Goal: Understand site structure: Understand site structure

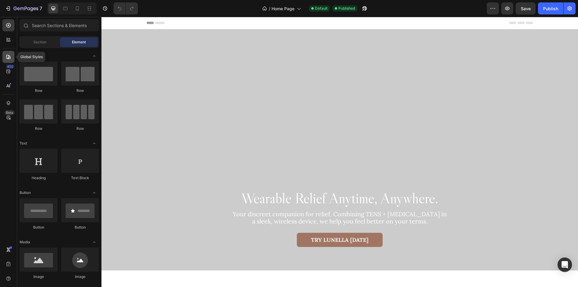
click at [5, 56] on div at bounding box center [8, 57] width 12 height 12
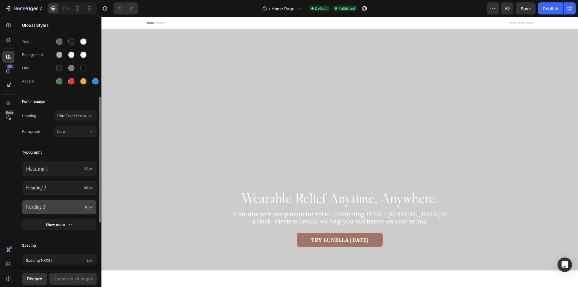
scroll to position [90, 0]
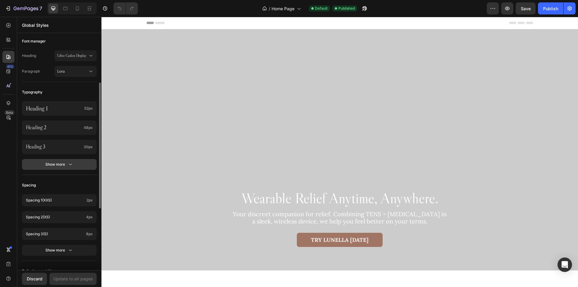
click at [61, 165] on div "Show more" at bounding box center [59, 164] width 28 height 6
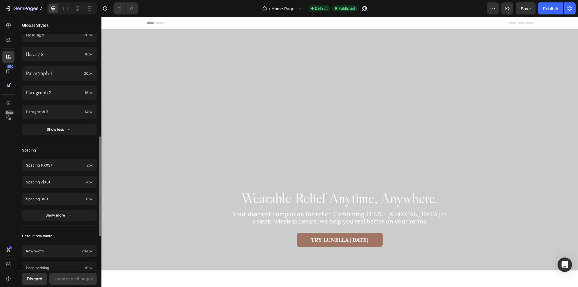
scroll to position [271, 0]
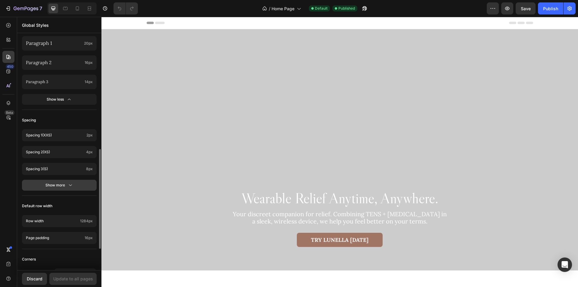
click at [42, 187] on button "Show more" at bounding box center [59, 185] width 75 height 11
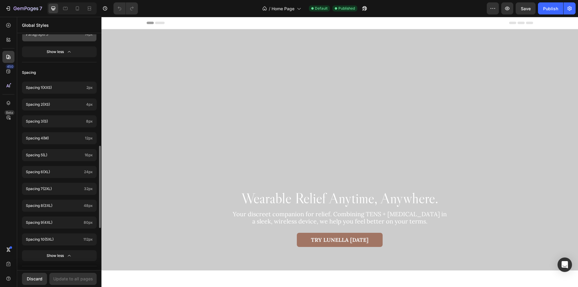
scroll to position [168, 0]
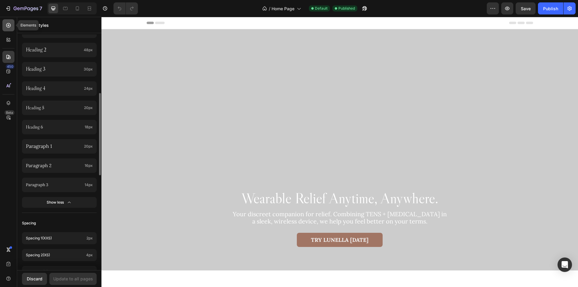
click at [8, 24] on icon at bounding box center [8, 25] width 6 height 6
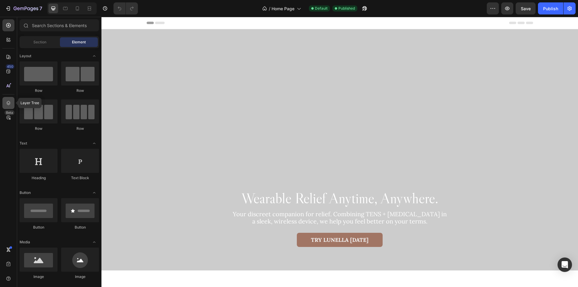
click at [6, 103] on icon at bounding box center [8, 103] width 6 height 6
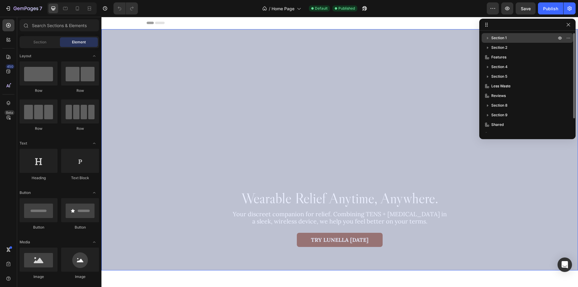
click at [509, 37] on p "Section 1" at bounding box center [525, 38] width 66 height 6
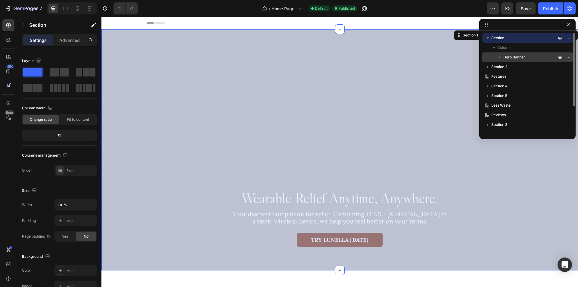
click at [523, 57] on span "Hero Banner" at bounding box center [515, 57] width 22 height 6
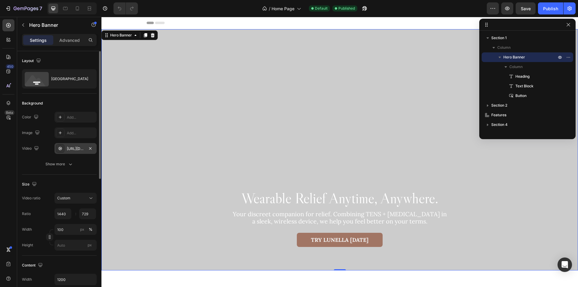
click at [76, 149] on div "[URL][DOMAIN_NAME]" at bounding box center [75, 148] width 17 height 5
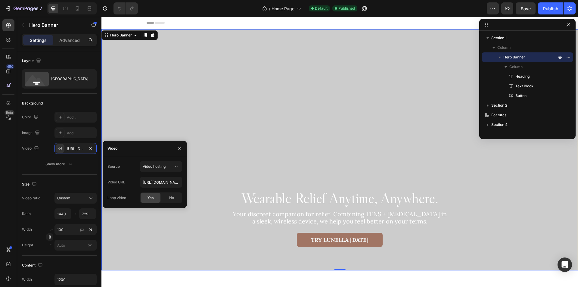
click at [14, 167] on div "450 Beta" at bounding box center [8, 152] width 17 height 270
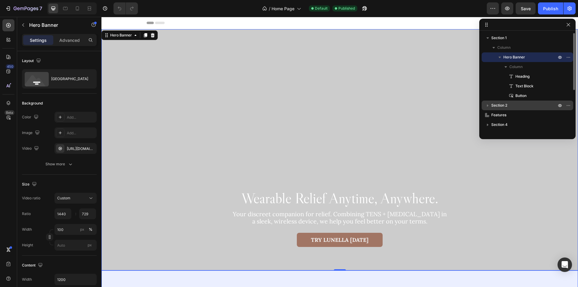
click at [511, 105] on p "Section 2" at bounding box center [525, 105] width 66 height 6
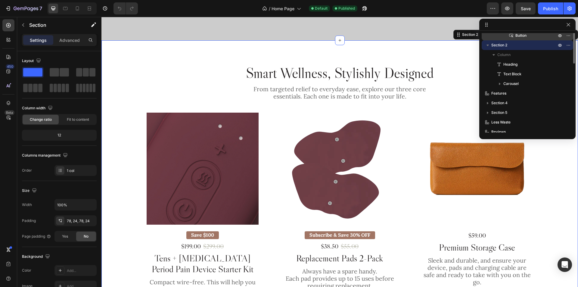
scroll to position [230, 0]
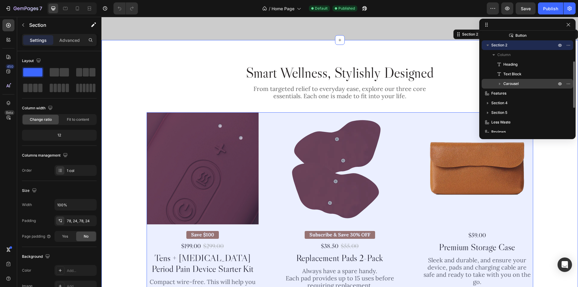
click at [537, 84] on p "Carousel" at bounding box center [531, 84] width 54 height 6
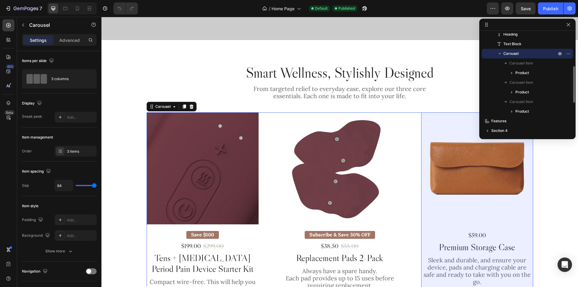
scroll to position [120, 0]
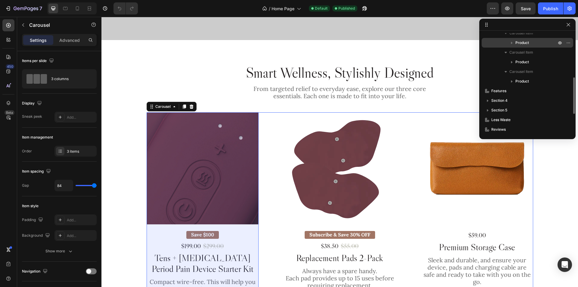
click at [541, 42] on p "Product" at bounding box center [537, 43] width 42 height 6
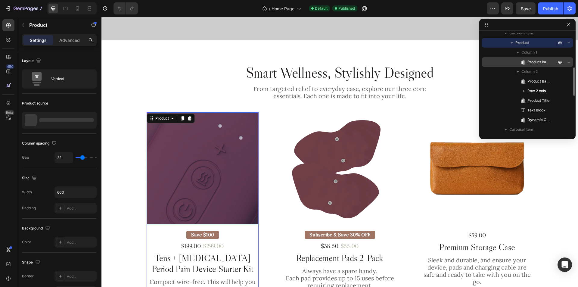
click at [544, 60] on span "Product Images" at bounding box center [539, 62] width 23 height 6
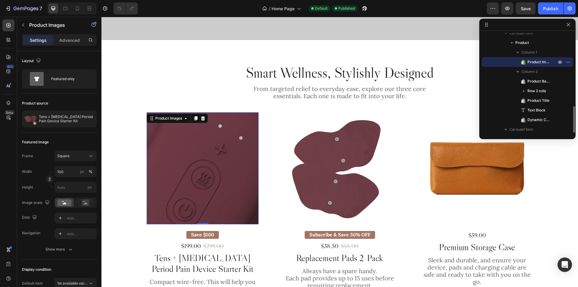
scroll to position [151, 0]
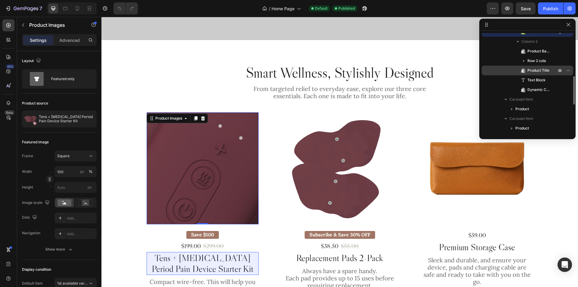
click at [541, 67] on span "Product Title" at bounding box center [539, 70] width 22 height 6
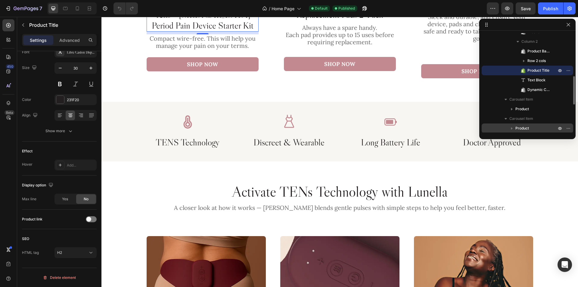
scroll to position [211, 0]
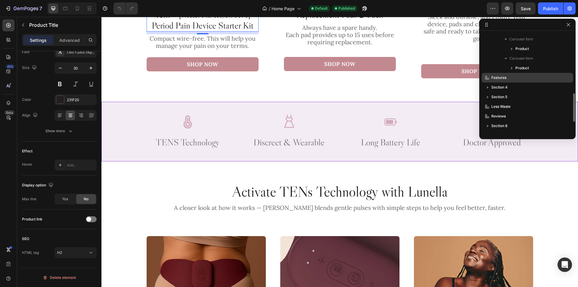
click at [522, 77] on p "Features" at bounding box center [517, 78] width 66 height 6
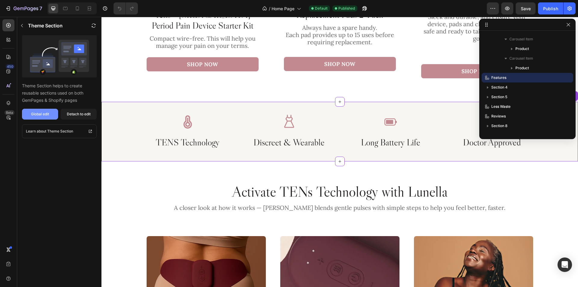
click at [41, 114] on div "Global edit" at bounding box center [40, 113] width 18 height 5
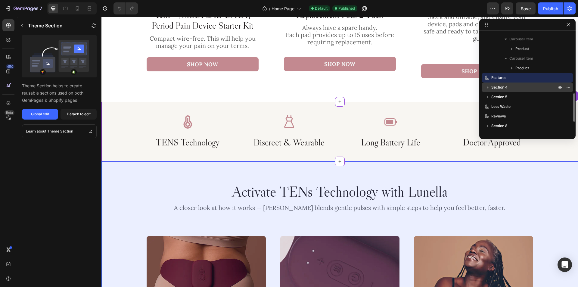
click at [536, 87] on p "Section 4" at bounding box center [525, 87] width 66 height 6
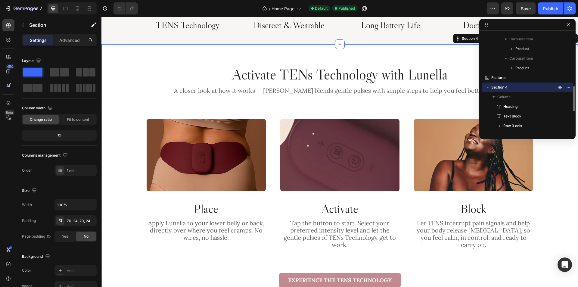
scroll to position [595, 0]
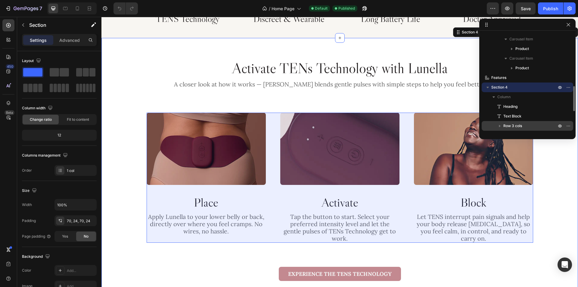
click at [534, 123] on p "Row 3 cols" at bounding box center [531, 126] width 54 height 6
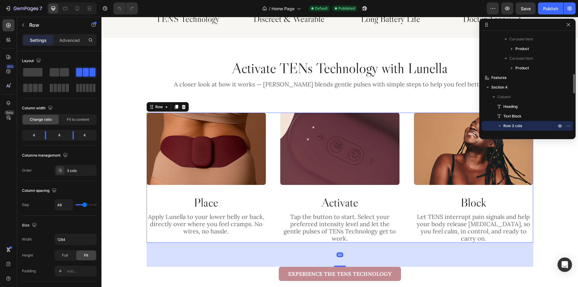
scroll to position [271, 0]
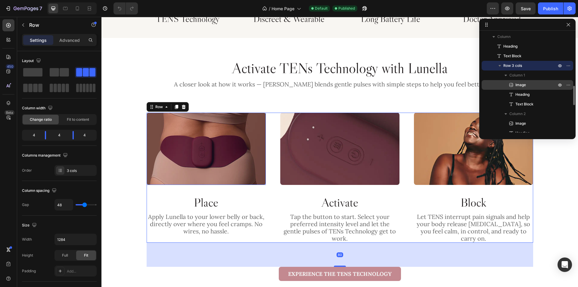
click at [537, 89] on div "Image" at bounding box center [527, 85] width 87 height 10
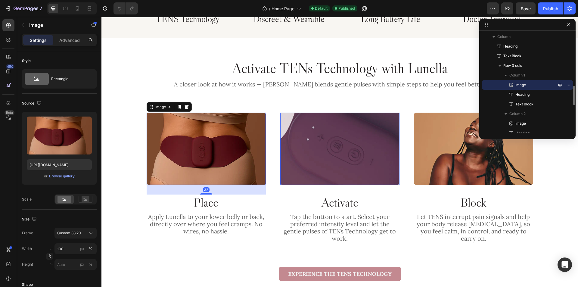
scroll to position [331, 0]
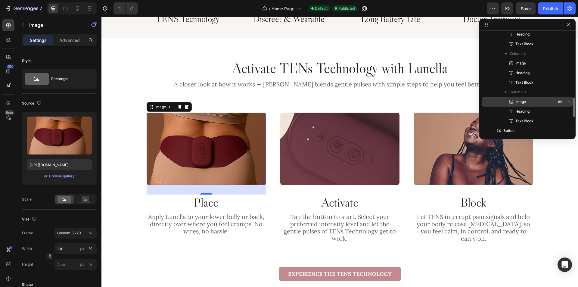
click at [534, 103] on p "Image" at bounding box center [529, 102] width 42 height 6
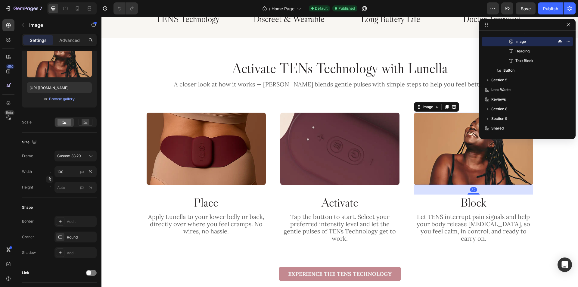
scroll to position [411, 0]
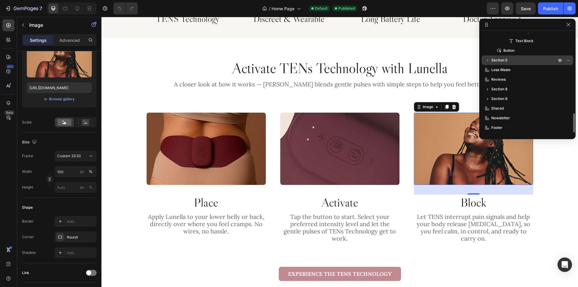
click at [522, 62] on p "Section 5" at bounding box center [525, 60] width 66 height 6
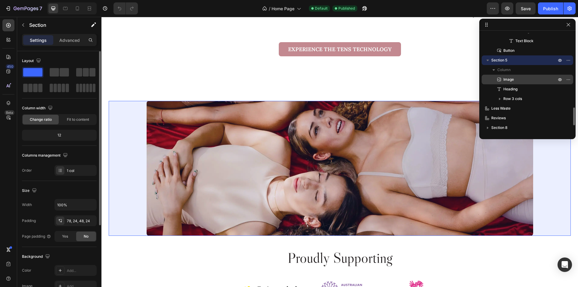
scroll to position [852, 0]
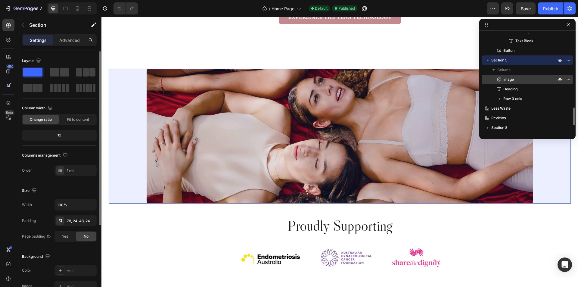
click at [527, 82] on p "Image" at bounding box center [523, 80] width 54 height 6
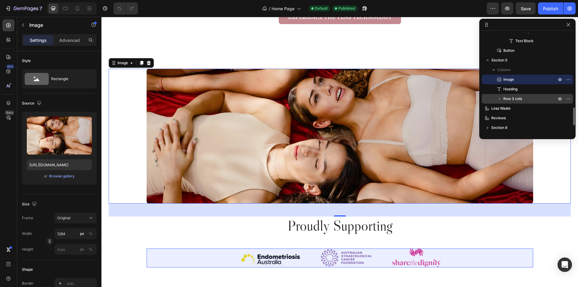
click at [529, 100] on p "Row 3 cols" at bounding box center [531, 99] width 54 height 6
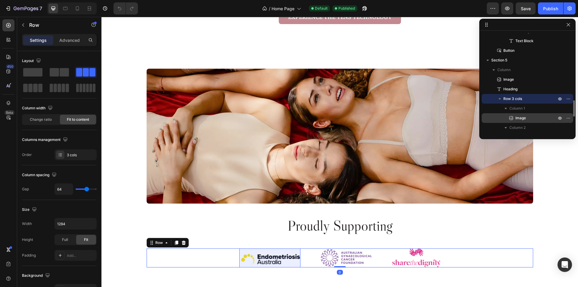
click at [529, 117] on p "Image" at bounding box center [529, 118] width 42 height 6
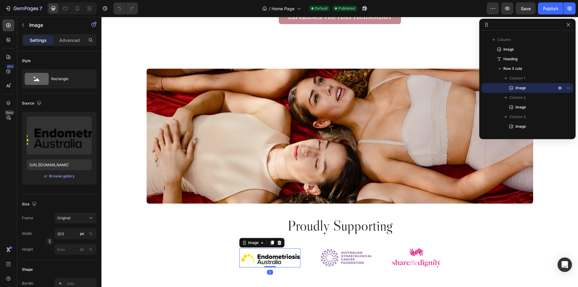
scroll to position [472, 0]
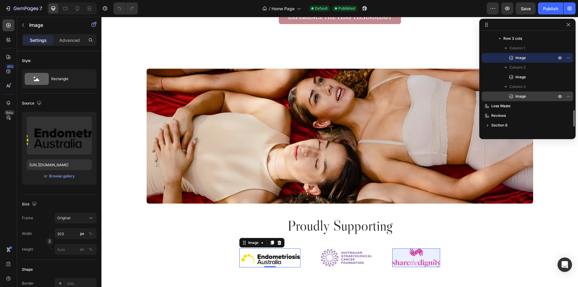
click at [529, 95] on p "Image" at bounding box center [529, 96] width 42 height 6
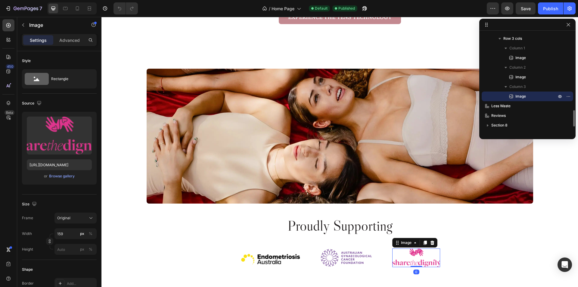
scroll to position [508, 0]
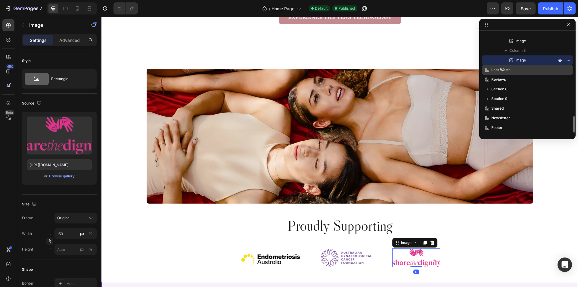
click at [525, 69] on p "Less Waste" at bounding box center [517, 70] width 66 height 6
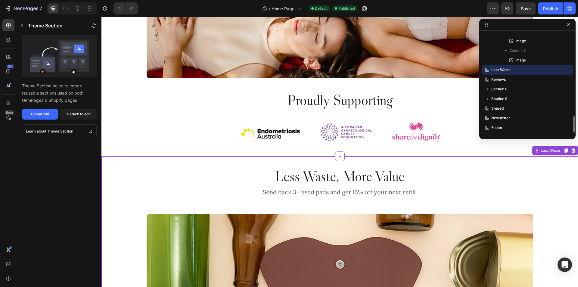
scroll to position [1089, 0]
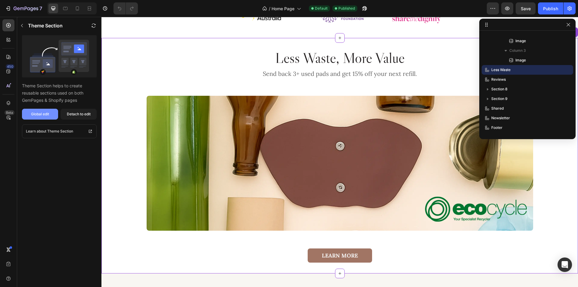
click at [33, 113] on div "Global edit" at bounding box center [40, 113] width 18 height 5
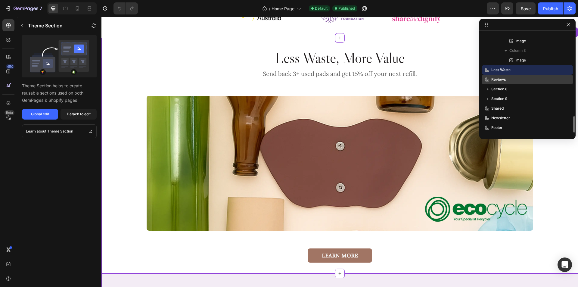
click at [518, 81] on p "Reviews" at bounding box center [517, 80] width 66 height 6
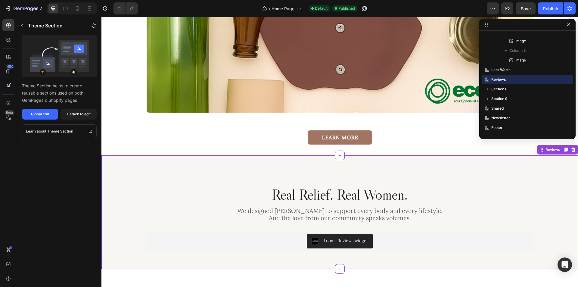
scroll to position [1324, 0]
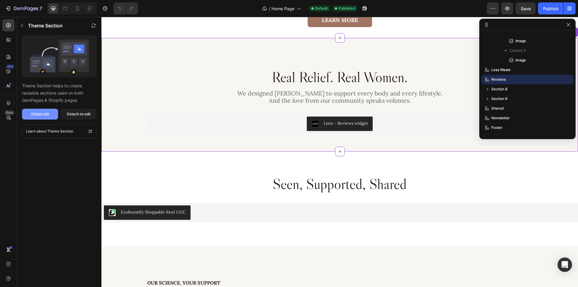
click at [31, 114] on div "Global edit" at bounding box center [40, 113] width 18 height 5
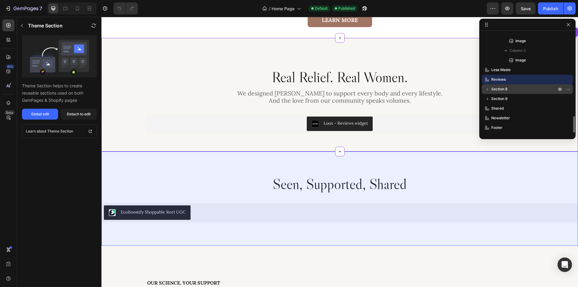
click at [526, 87] on p "Section 8" at bounding box center [525, 89] width 66 height 6
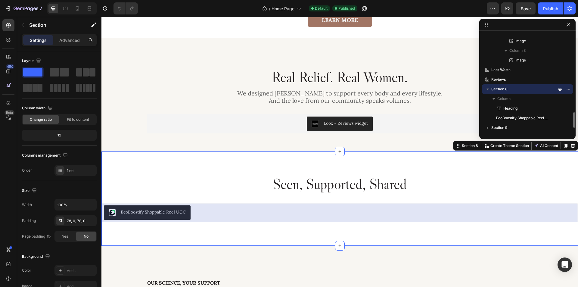
scroll to position [537, 0]
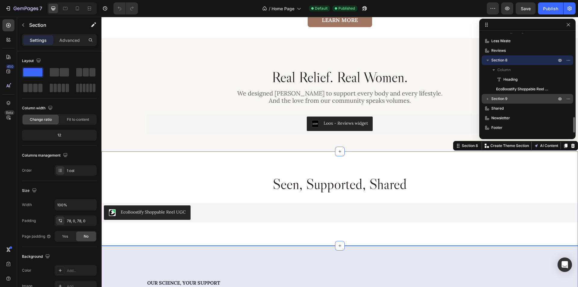
click at [526, 97] on p "Section 9" at bounding box center [525, 99] width 66 height 6
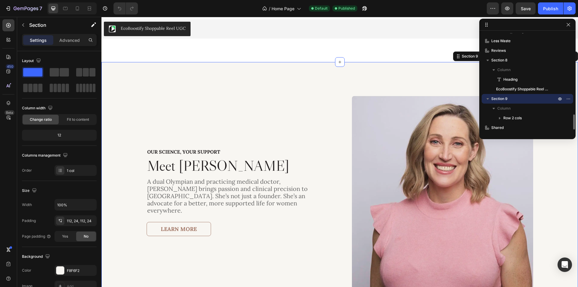
scroll to position [1532, 0]
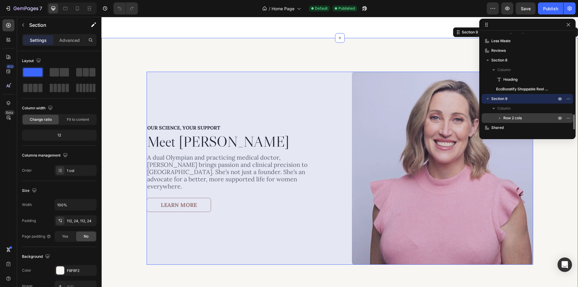
click at [525, 121] on p "Row 2 cols" at bounding box center [531, 118] width 54 height 6
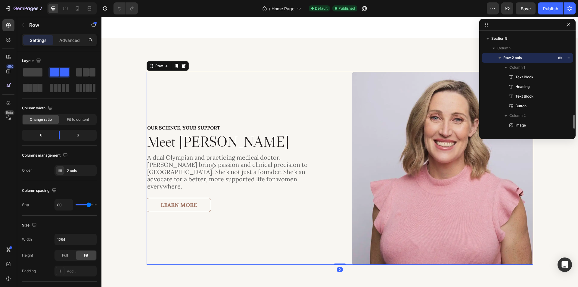
scroll to position [624, 0]
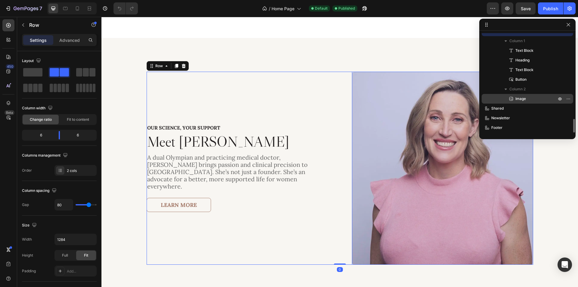
click at [537, 100] on p "Image" at bounding box center [529, 99] width 42 height 6
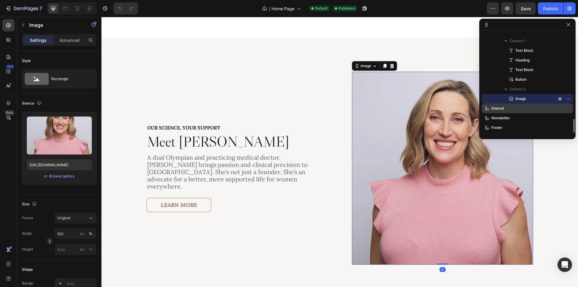
click at [531, 111] on p "Shared" at bounding box center [517, 108] width 66 height 6
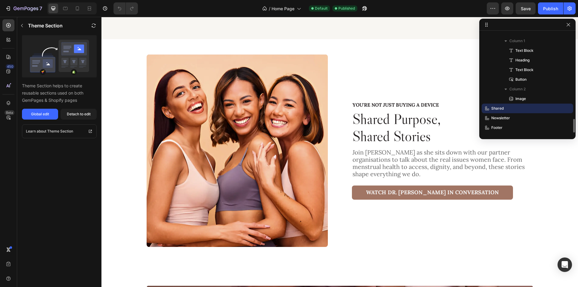
scroll to position [1793, 0]
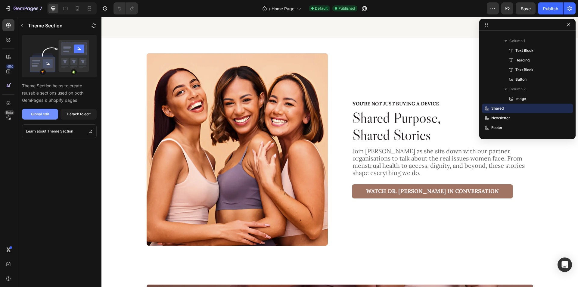
click at [36, 113] on div "Global edit" at bounding box center [40, 113] width 18 height 5
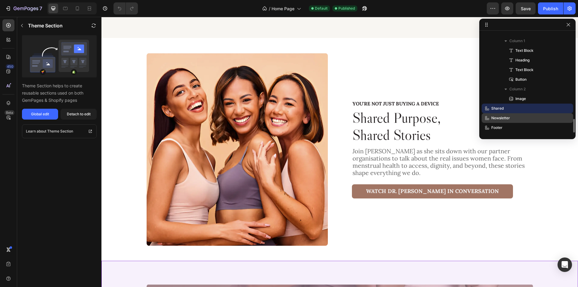
click at [518, 114] on div "Newsletter" at bounding box center [527, 118] width 87 height 10
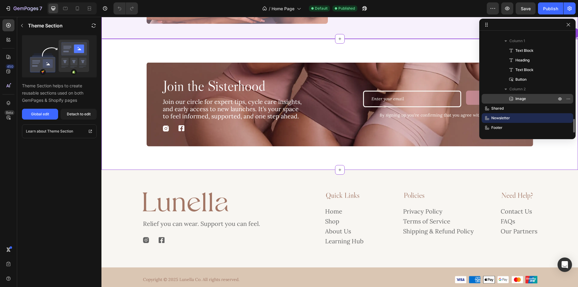
scroll to position [2015, 0]
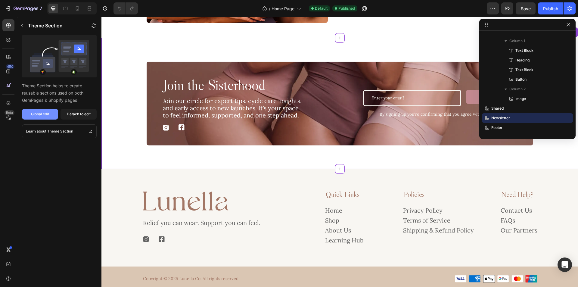
click at [43, 112] on div "Global edit" at bounding box center [40, 113] width 18 height 5
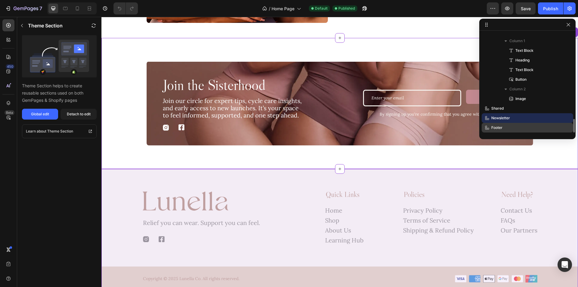
click at [511, 127] on p "Footer" at bounding box center [517, 128] width 66 height 6
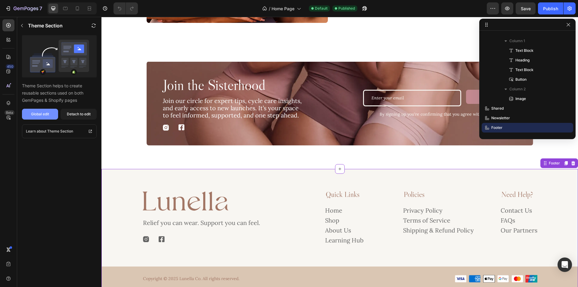
click at [42, 110] on button "Global edit" at bounding box center [40, 114] width 36 height 11
